Goal: Navigation & Orientation: Go to known website

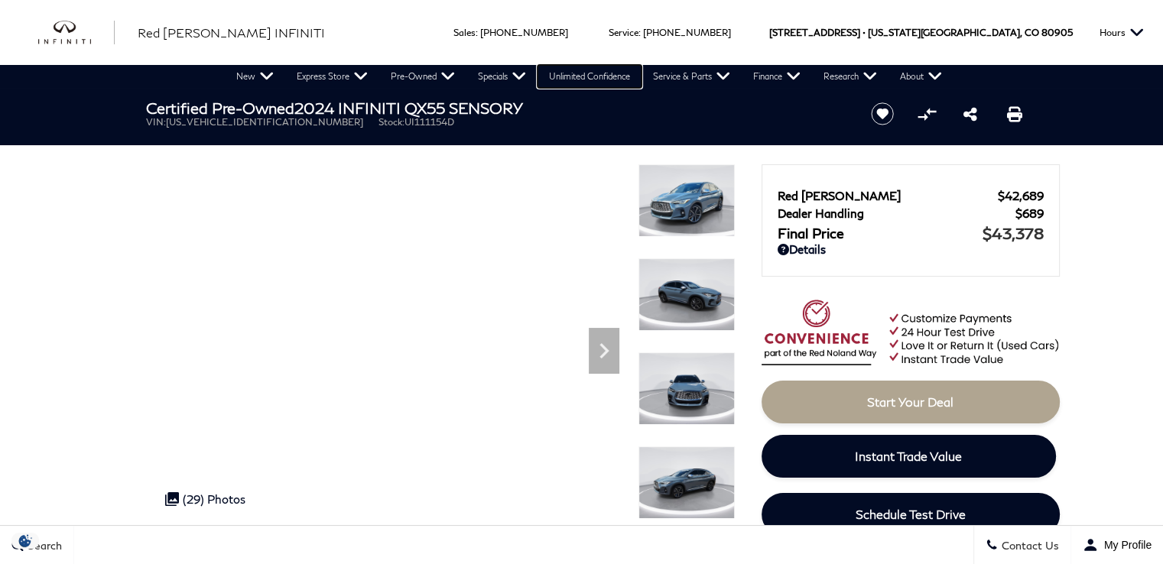
click at [577, 75] on link "Unlimited Confidence" at bounding box center [590, 76] width 104 height 23
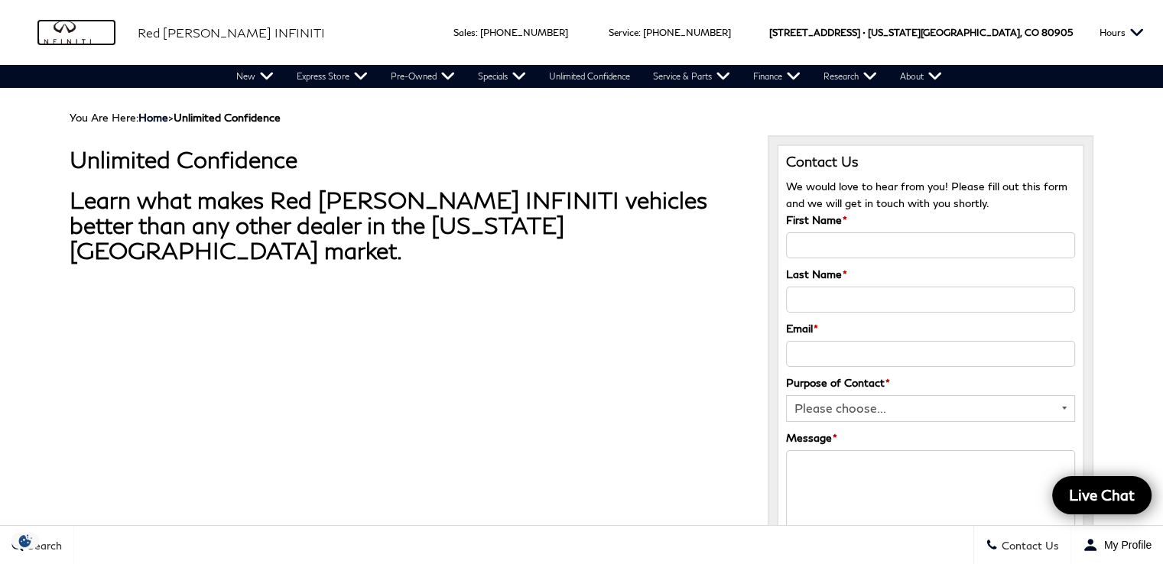
click at [61, 34] on img "infiniti" at bounding box center [76, 33] width 76 height 24
